Goal: Browse casually

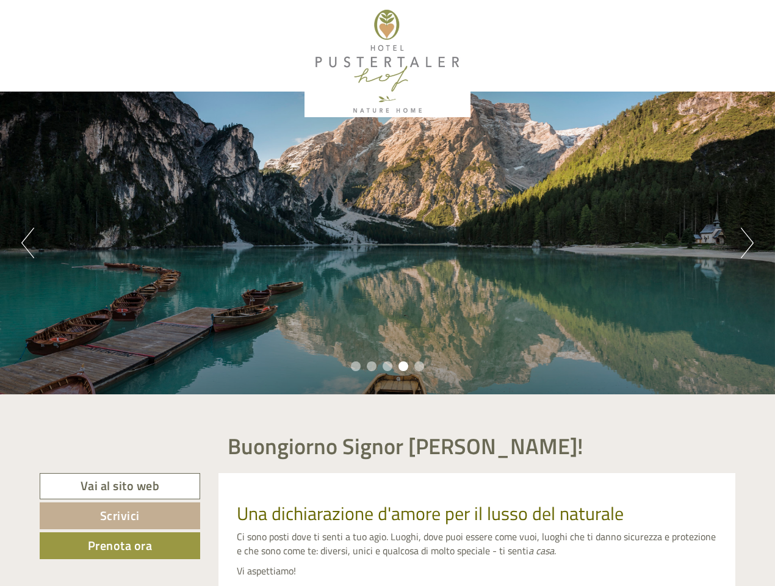
click at [387, 293] on div "Previous Next 1 2 3 4 5" at bounding box center [387, 243] width 775 height 303
click at [27, 243] on button "Previous" at bounding box center [27, 243] width 13 height 31
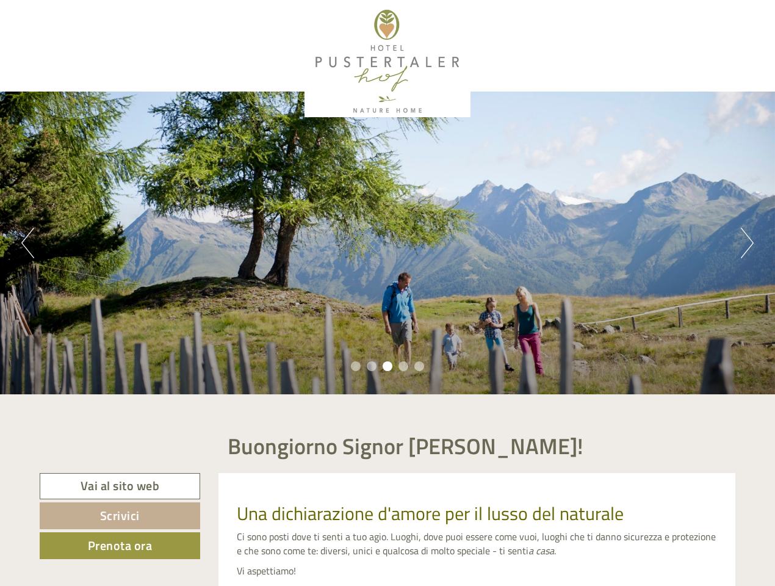
click at [387, 243] on div "Previous Next 1 2 3 4 5" at bounding box center [387, 243] width 775 height 303
click at [747, 243] on button "Next" at bounding box center [747, 243] width 13 height 31
click at [356, 366] on li "1" at bounding box center [356, 366] width 10 height 10
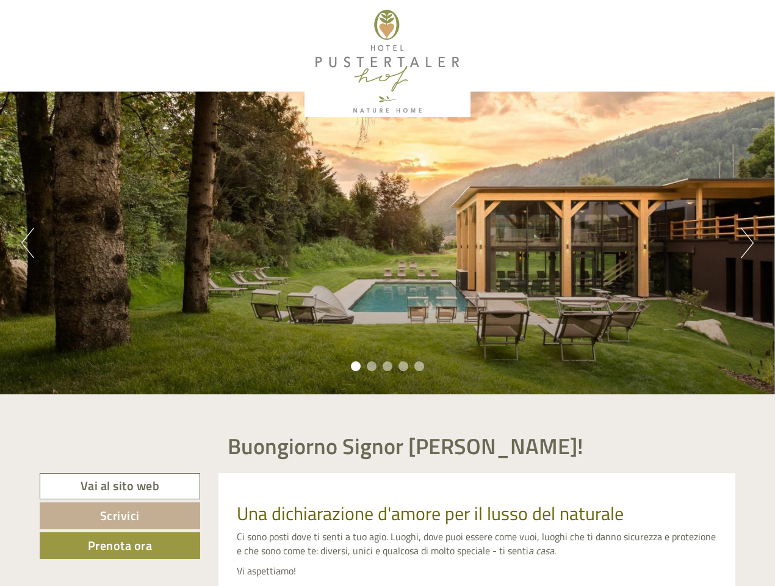
click at [372, 366] on li "2" at bounding box center [372, 366] width 10 height 10
click at [387, 366] on li "3" at bounding box center [388, 366] width 10 height 10
click at [403, 366] on li "4" at bounding box center [403, 366] width 10 height 10
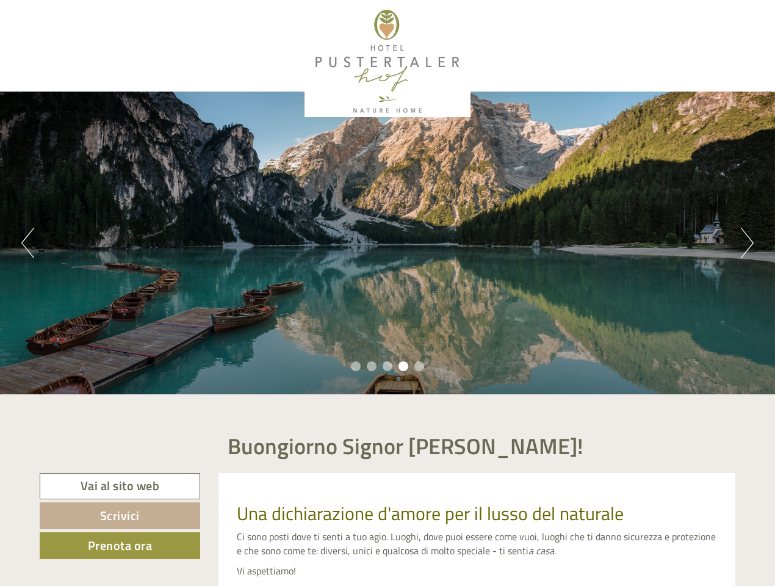
click at [419, 366] on li "5" at bounding box center [419, 366] width 10 height 10
